Goal: Information Seeking & Learning: Learn about a topic

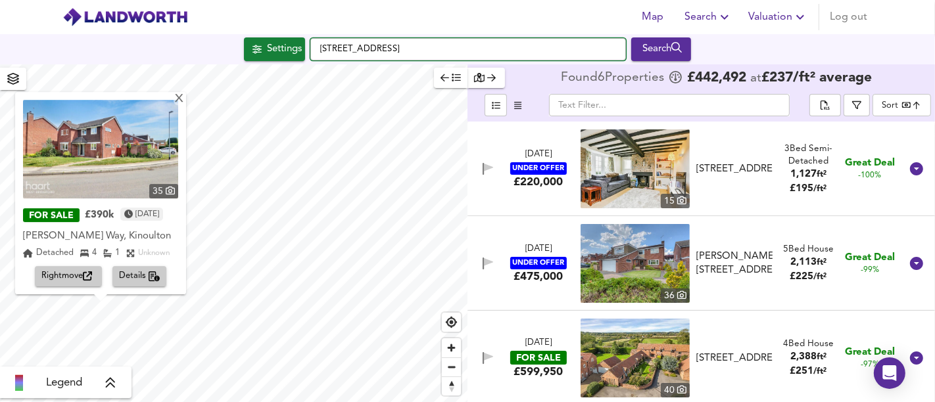
scroll to position [287, 0]
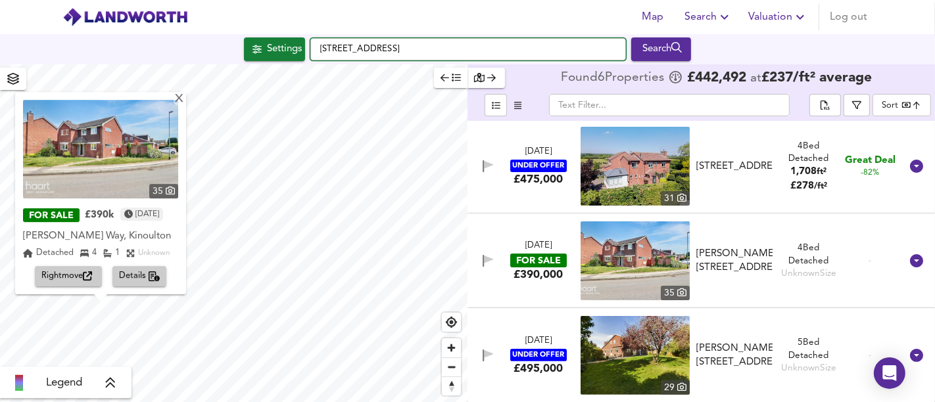
drag, startPoint x: 0, startPoint y: 0, endPoint x: 290, endPoint y: 30, distance: 291.6
click at [290, 30] on div "Map Search Valuation Log out [GEOGRAPHIC_DATA] Search X 35 FOR SALE £390k [DATE…" at bounding box center [467, 201] width 935 height 402
paste input "[STREET_ADDRESS]"
type input "[STREET_ADDRESS]"
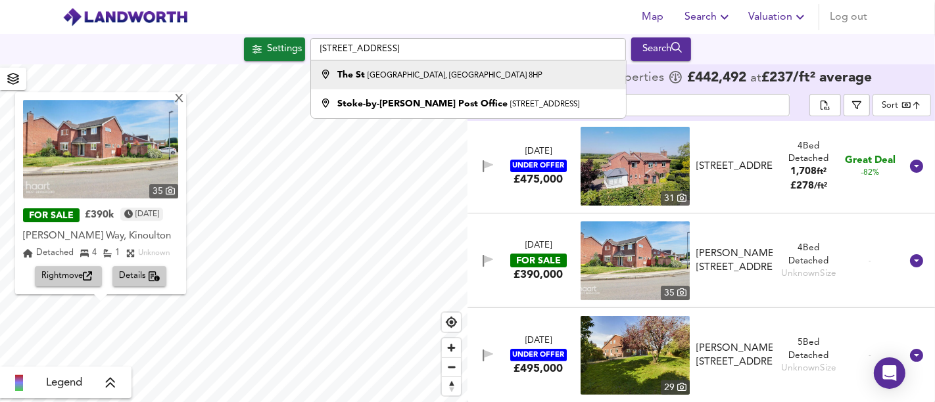
click at [400, 80] on div "The [GEOGRAPHIC_DATA], [GEOGRAPHIC_DATA] 8HP" at bounding box center [439, 74] width 205 height 13
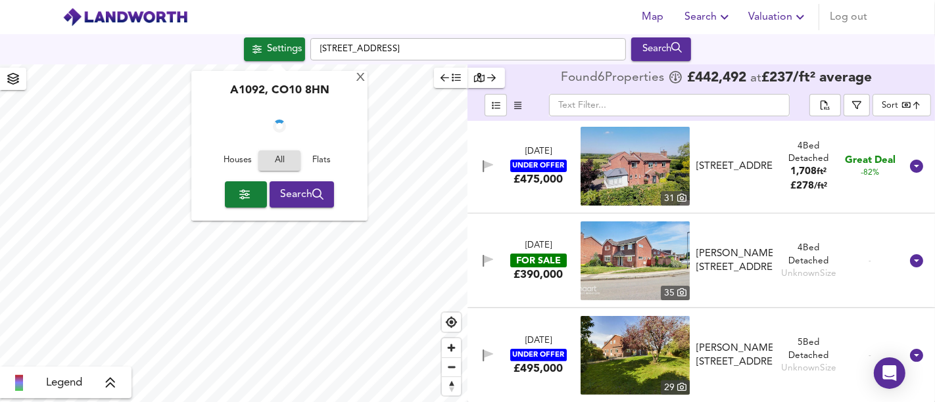
click at [280, 51] on div "Settings" at bounding box center [284, 49] width 35 height 17
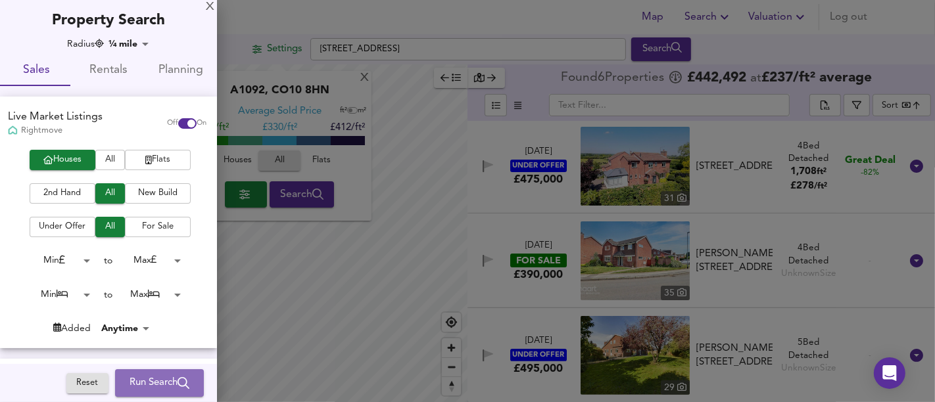
click at [162, 382] on span "Run Search" at bounding box center [160, 383] width 60 height 17
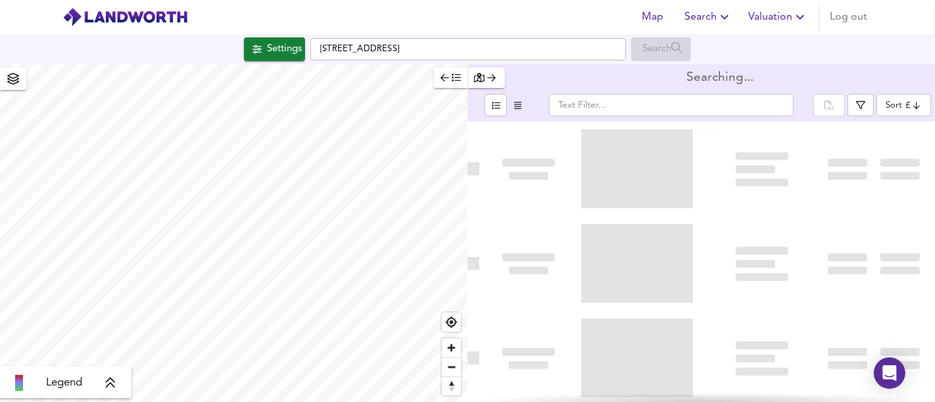
type input "bestdeal"
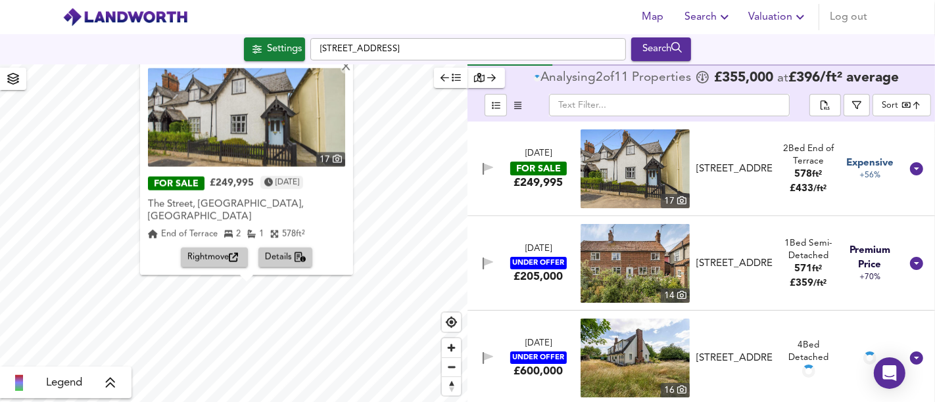
click at [212, 254] on span "Rightmove" at bounding box center [214, 258] width 54 height 15
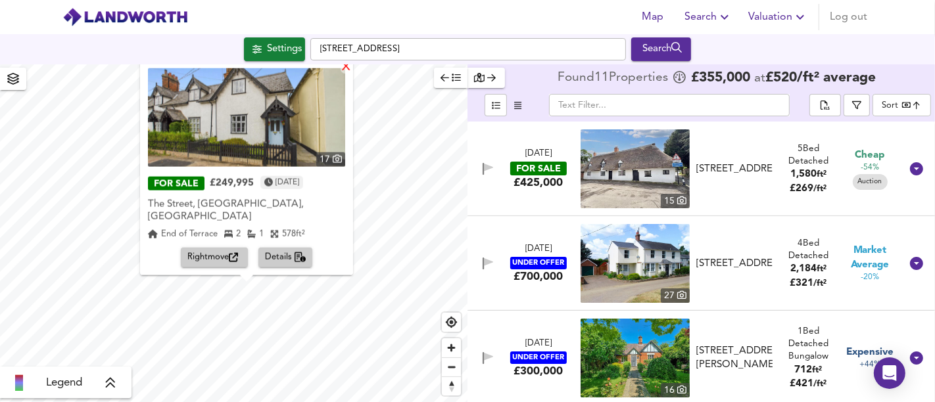
click at [341, 74] on div "X" at bounding box center [346, 67] width 11 height 12
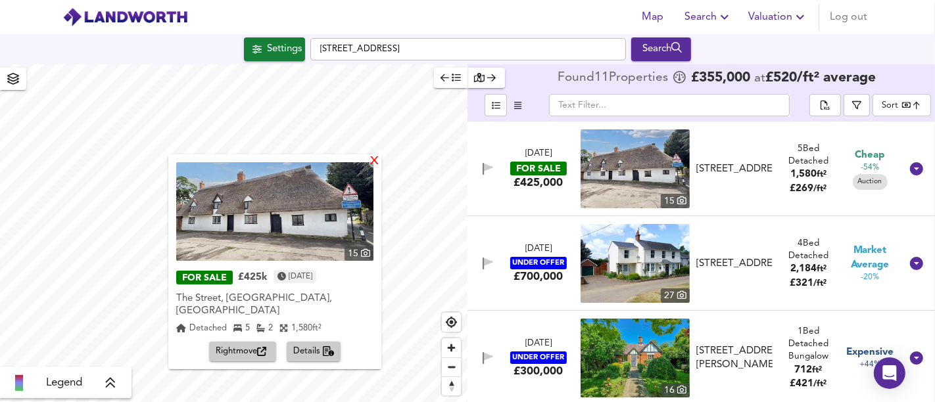
click at [374, 164] on div "X" at bounding box center [374, 162] width 11 height 12
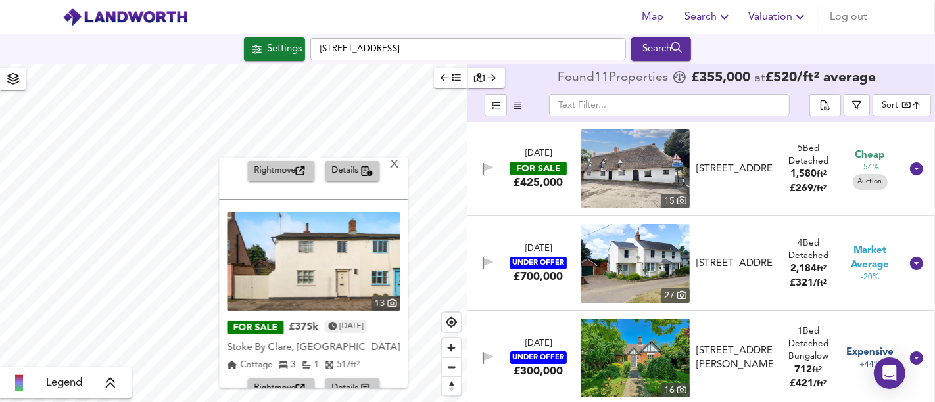
scroll to position [193, 0]
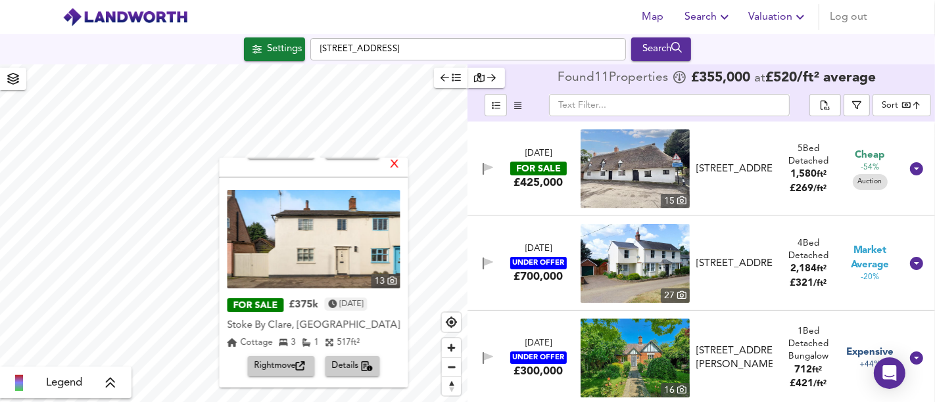
click at [394, 168] on div "X" at bounding box center [394, 165] width 11 height 12
